Goal: Task Accomplishment & Management: Use online tool/utility

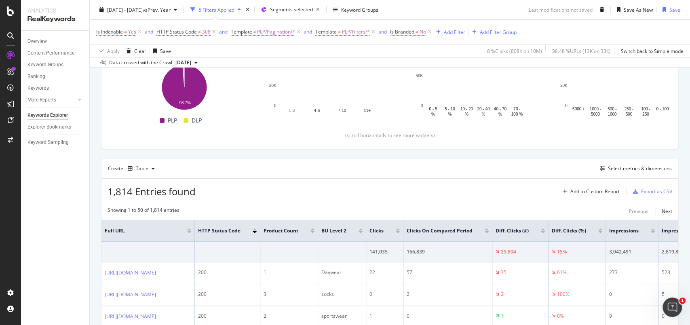
scroll to position [162, 0]
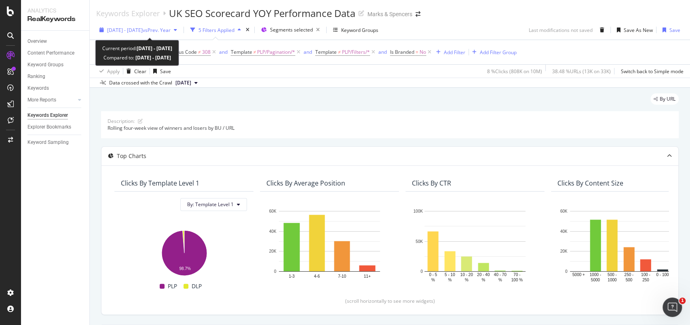
click at [101, 32] on icon "button" at bounding box center [101, 29] width 4 height 5
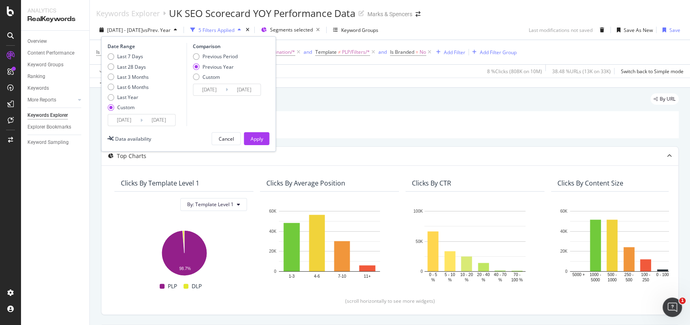
click at [123, 118] on input "[DATE]" at bounding box center [124, 119] width 32 height 11
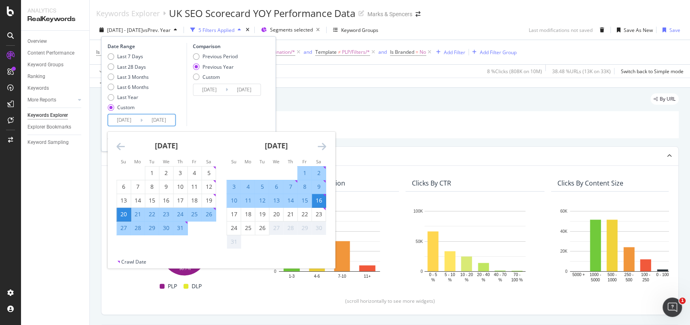
click at [120, 147] on icon "Move backward to switch to the previous month." at bounding box center [120, 146] width 8 height 10
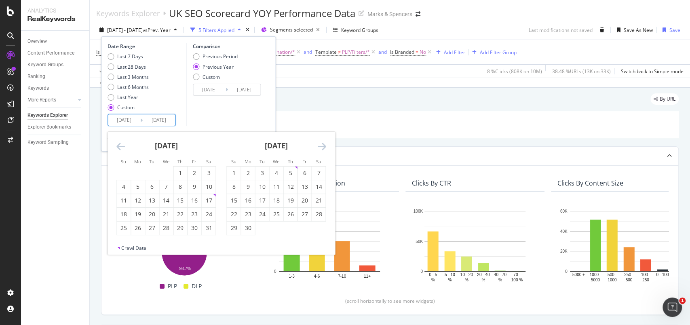
click at [120, 147] on icon "Move backward to switch to the previous month." at bounding box center [120, 146] width 8 height 10
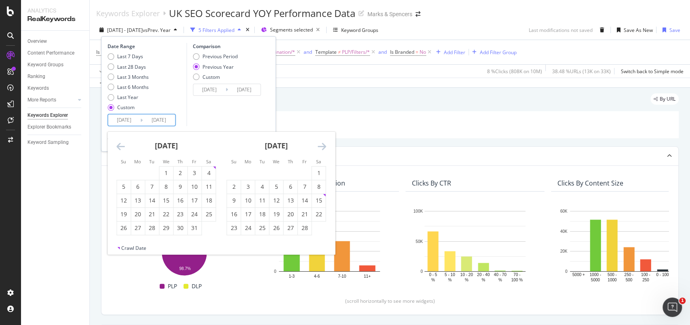
click at [120, 147] on icon "Move backward to switch to the previous month." at bounding box center [120, 146] width 8 height 10
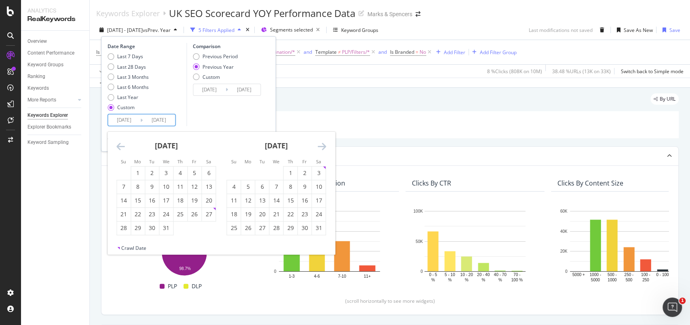
click at [120, 147] on icon "Move backward to switch to the previous month." at bounding box center [120, 146] width 8 height 10
click at [320, 145] on icon "Move forward to switch to the next month." at bounding box center [321, 146] width 8 height 10
click at [123, 216] on div "21" at bounding box center [124, 214] width 14 height 8
type input "[DATE]"
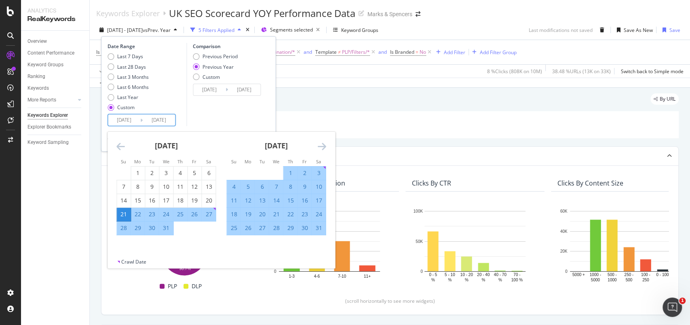
click at [320, 147] on icon "Move forward to switch to the next month." at bounding box center [321, 146] width 8 height 10
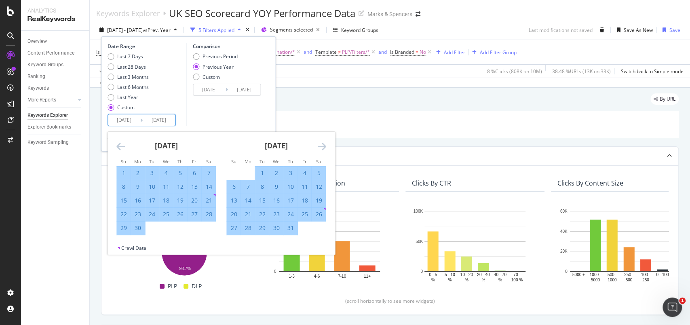
click at [120, 146] on icon "Move backward to switch to the previous month." at bounding box center [120, 146] width 8 height 10
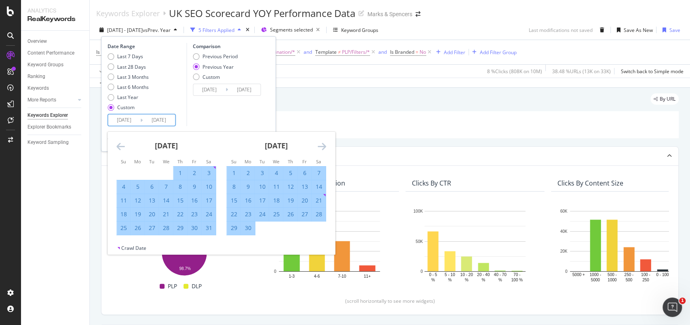
click at [120, 146] on icon "Move backward to switch to the previous month." at bounding box center [120, 146] width 8 height 10
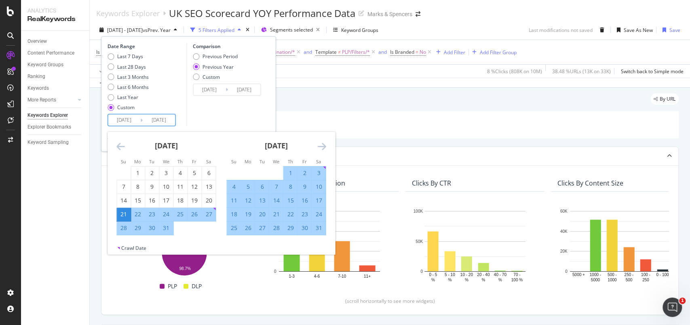
click at [320, 197] on div "17" at bounding box center [319, 200] width 14 height 8
type input "[DATE]"
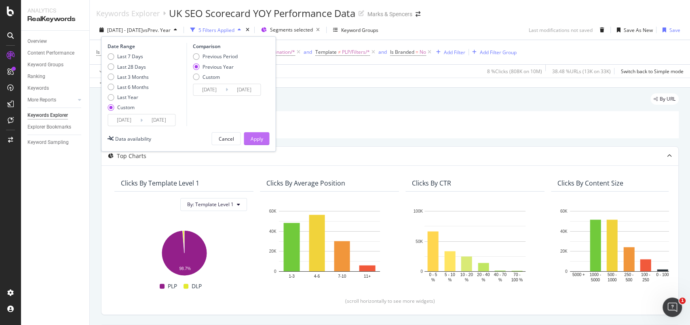
click at [258, 138] on div "Apply" at bounding box center [256, 138] width 13 height 7
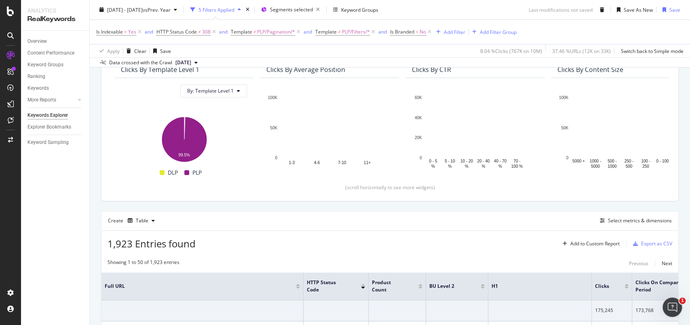
scroll to position [215, 0]
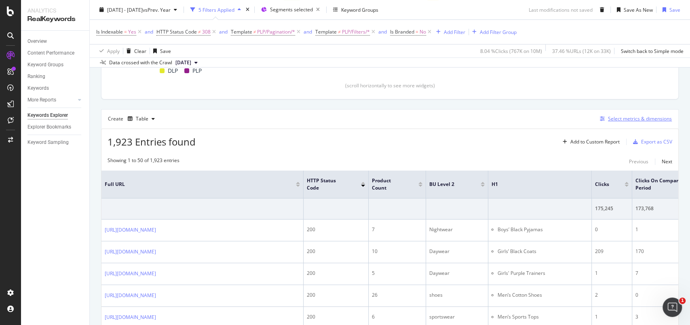
click at [623, 116] on div "Select metrics & dimensions" at bounding box center [640, 118] width 64 height 7
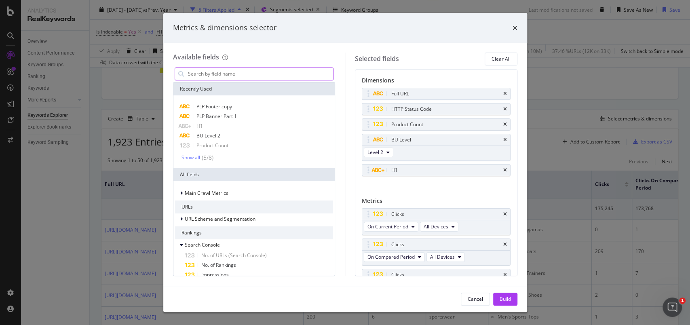
click at [226, 77] on input "modal" at bounding box center [260, 74] width 146 height 12
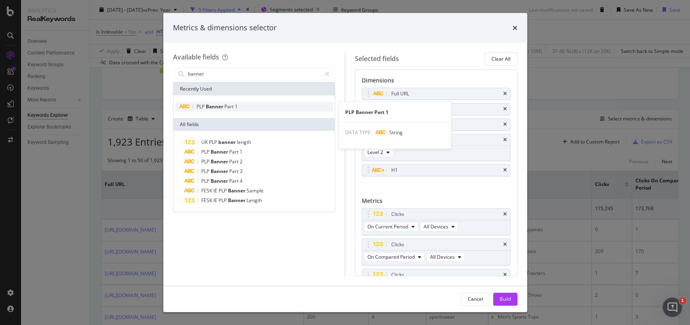
type input "banner"
click at [229, 105] on span "Part" at bounding box center [229, 106] width 11 height 7
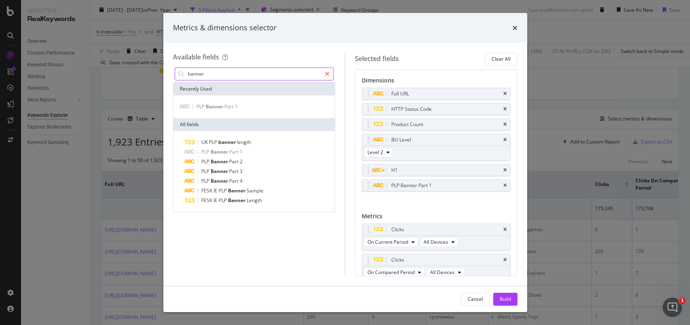
click at [327, 76] on icon "modal" at bounding box center [327, 74] width 4 height 6
click at [246, 77] on input "modal" at bounding box center [260, 74] width 146 height 12
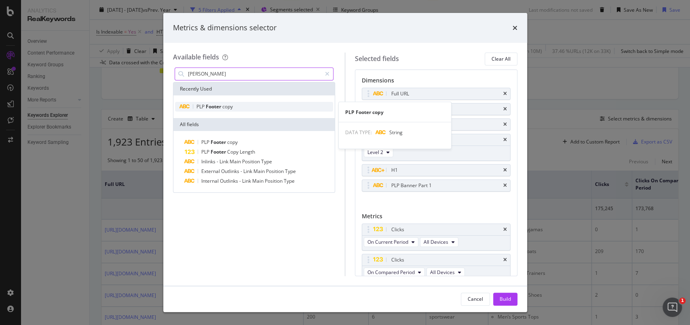
type input "[PERSON_NAME]"
click at [213, 108] on span "Footer" at bounding box center [214, 106] width 17 height 7
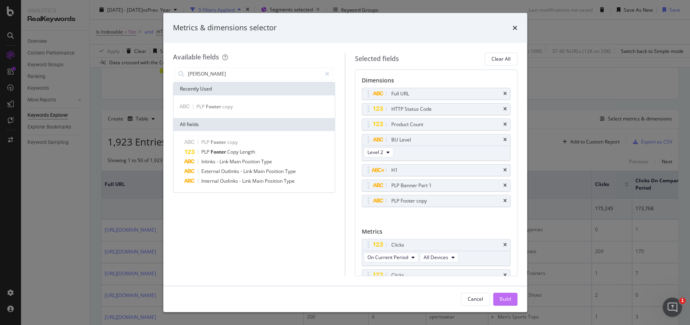
click at [511, 300] on button "Build" at bounding box center [505, 299] width 24 height 13
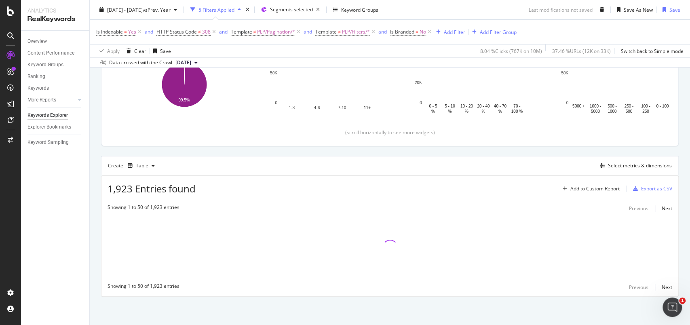
scroll to position [168, 0]
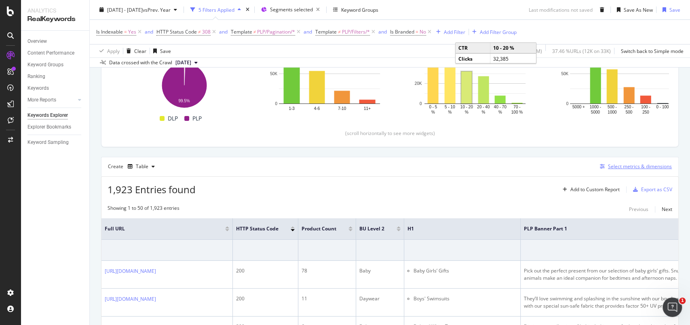
click at [626, 165] on div "Select metrics & dimensions" at bounding box center [640, 166] width 64 height 7
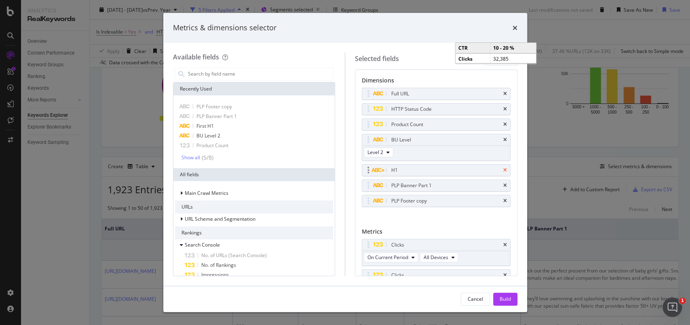
click at [503, 168] on icon "times" at bounding box center [505, 170] width 4 height 5
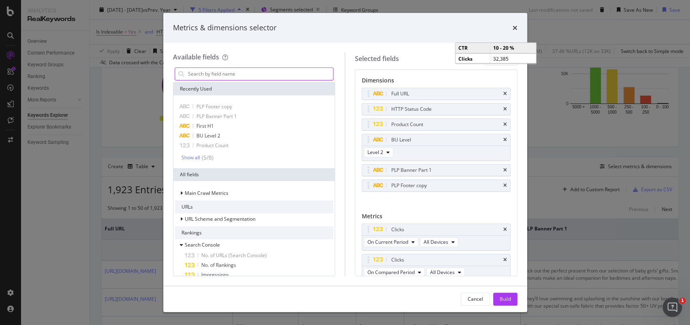
click at [221, 72] on input "modal" at bounding box center [260, 74] width 146 height 12
click at [197, 126] on span "First H1" at bounding box center [204, 125] width 17 height 7
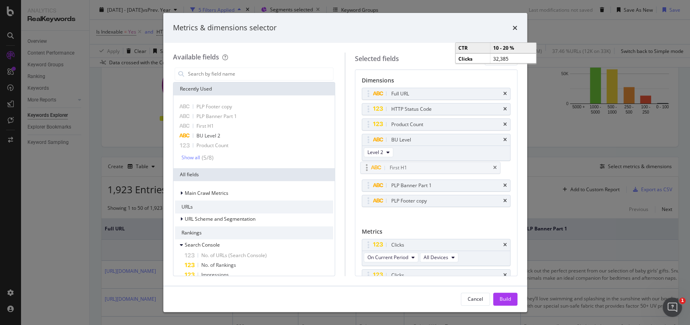
drag, startPoint x: 367, startPoint y: 200, endPoint x: 365, endPoint y: 167, distance: 32.4
click at [365, 167] on body "Analytics RealKeywords Overview Content Performance Keyword Groups Ranking Keyw…" at bounding box center [345, 162] width 690 height 325
click at [507, 298] on div "Build" at bounding box center [504, 298] width 11 height 7
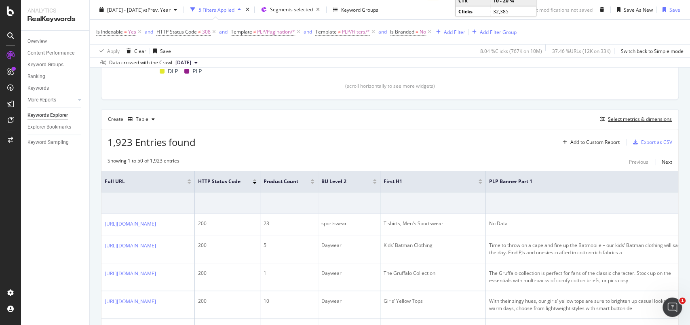
scroll to position [275, 0]
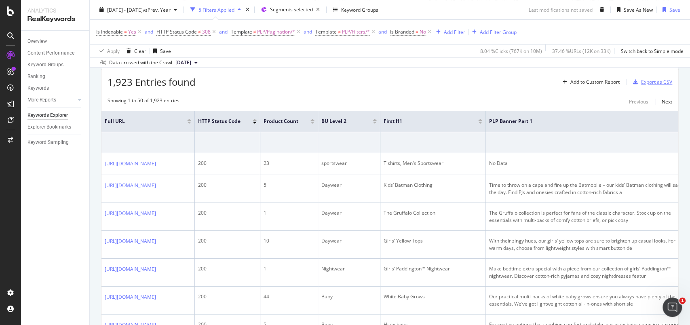
click at [649, 82] on div "Export as CSV" at bounding box center [656, 81] width 31 height 7
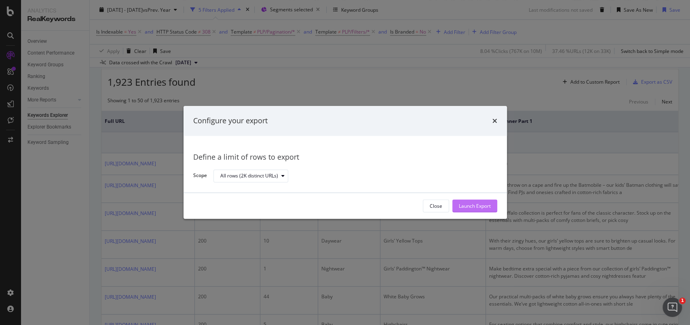
click at [466, 204] on div "Launch Export" at bounding box center [475, 205] width 32 height 7
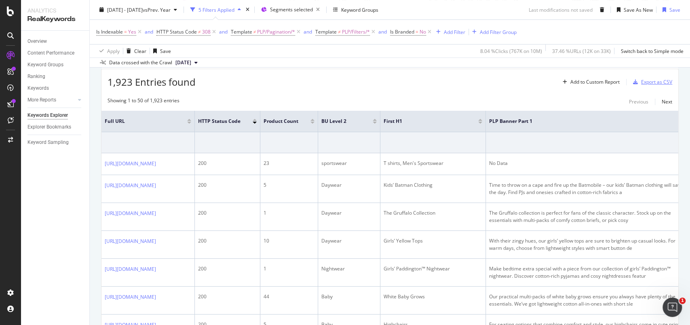
click at [653, 83] on div "Export as CSV" at bounding box center [656, 81] width 31 height 7
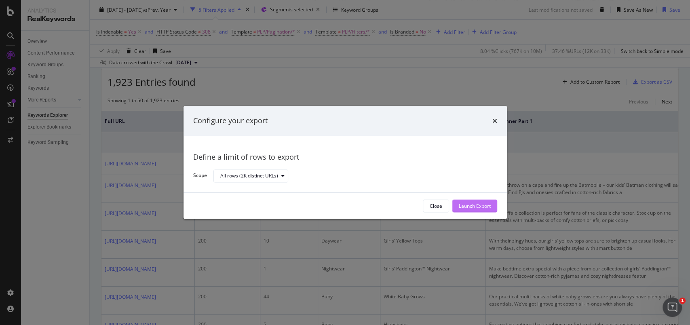
click at [470, 204] on div "Launch Export" at bounding box center [475, 205] width 32 height 7
